Goal: Obtain resource: Obtain resource

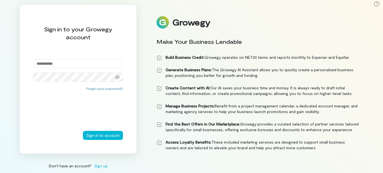
click at [69, 61] on input "email" at bounding box center [78, 63] width 90 height 9
type input "**********"
click at [115, 76] on icon at bounding box center [117, 77] width 5 height 5
click at [89, 135] on button "Sign in to account" at bounding box center [103, 135] width 40 height 9
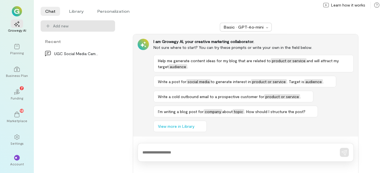
click at [114, 101] on div "UGC Social Media Campaign" at bounding box center [77, 110] width 77 height 125
click at [12, 156] on div "**" at bounding box center [17, 157] width 12 height 8
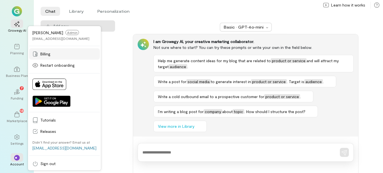
click at [51, 51] on span "Billing" at bounding box center [68, 54] width 56 height 6
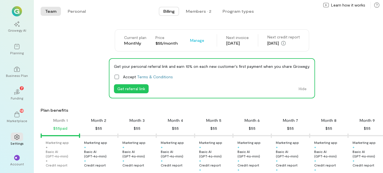
click at [87, 40] on div "Current plan Monthly Price $55/month Manage Next invoice [DATE] Next credit rep…" at bounding box center [212, 40] width 342 height 22
click at [96, 70] on div "Get your personal referral link and earn 10% on each new customer's first payme…" at bounding box center [212, 78] width 342 height 40
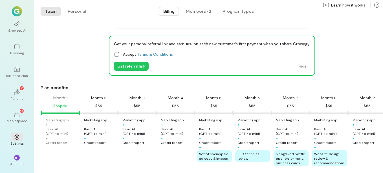
scroll to position [34, 0]
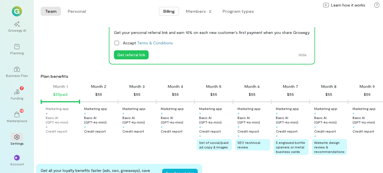
click at [85, 64] on div "Get your personal referral link and earn 10% on each new customer's first payme…" at bounding box center [212, 44] width 342 height 40
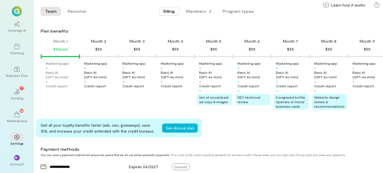
scroll to position [0, 0]
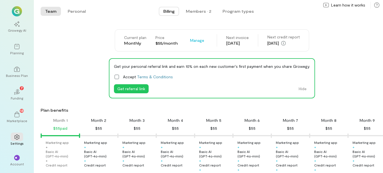
click at [19, 76] on div "Business Plan" at bounding box center [17, 75] width 22 height 5
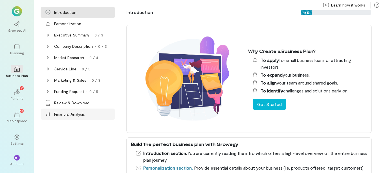
click at [68, 113] on div "Financial Analysis" at bounding box center [69, 114] width 31 height 6
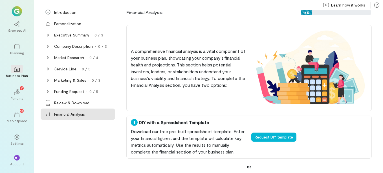
click at [261, 105] on img at bounding box center [310, 67] width 113 height 79
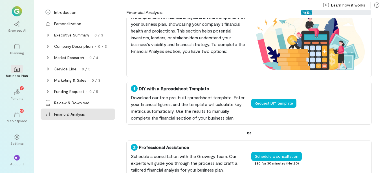
scroll to position [45, 0]
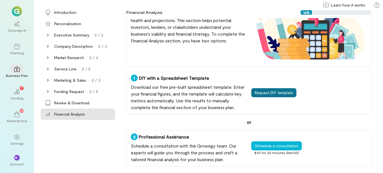
click at [272, 95] on button "Request DIY template" at bounding box center [273, 92] width 45 height 9
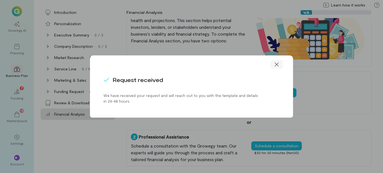
click at [274, 66] on icon at bounding box center [277, 64] width 6 height 6
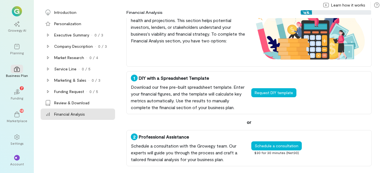
click at [89, 125] on div "Introduction Personalization Executive Summary · 0 / 3 Company Description · 0 …" at bounding box center [77, 90] width 77 height 166
click at [193, 61] on div "A comprehensive financial analysis is a vital component of your business plan, …" at bounding box center [248, 24] width 245 height 86
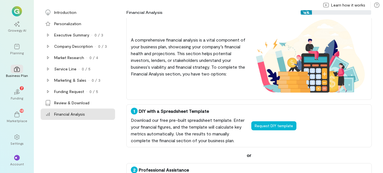
scroll to position [0, 0]
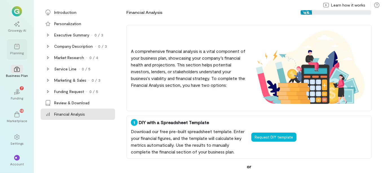
click at [15, 56] on div "Planning" at bounding box center [17, 49] width 20 height 20
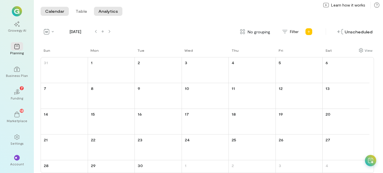
click at [110, 15] on button "Analytics" at bounding box center [108, 11] width 28 height 9
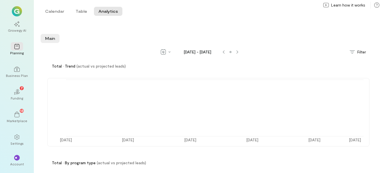
click at [283, 35] on ul "Main" at bounding box center [212, 38] width 342 height 9
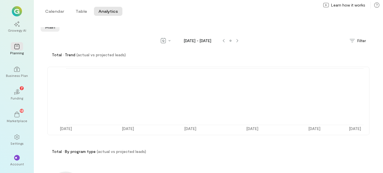
drag, startPoint x: 373, startPoint y: 77, endPoint x: 382, endPoint y: 84, distance: 11.9
click at [382, 84] on div "Main [DATE] - [DATE] Filter Total · Trend (actual vs projected leads) [DATE] [D…" at bounding box center [208, 99] width 349 height 145
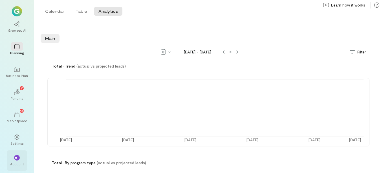
click at [13, 155] on div "**" at bounding box center [17, 157] width 12 height 8
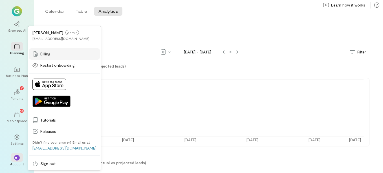
click at [50, 58] on link "Billing" at bounding box center [64, 53] width 71 height 11
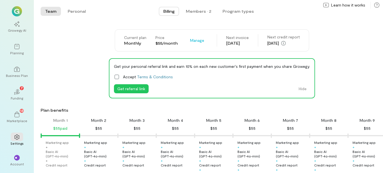
click at [68, 58] on div "Get your personal referral link and earn 10% on each new customer's first payme…" at bounding box center [212, 78] width 342 height 40
click at [19, 156] on div "**" at bounding box center [17, 157] width 6 height 6
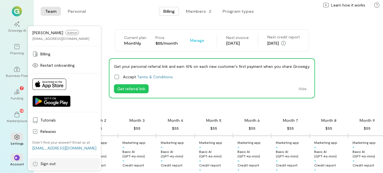
click at [36, 160] on icon at bounding box center [35, 163] width 6 height 6
